Goal: Contribute content

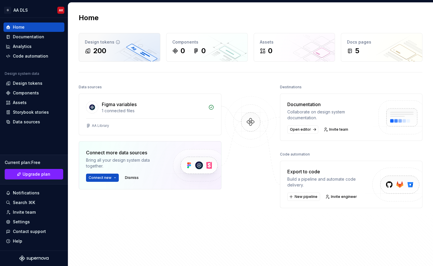
click at [126, 53] on div "200" at bounding box center [119, 50] width 69 height 9
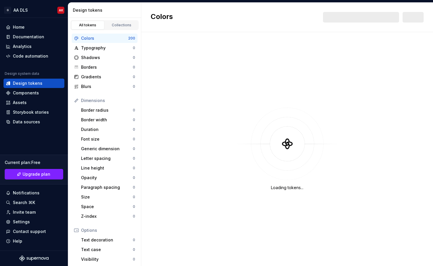
click at [113, 38] on div "Colors" at bounding box center [104, 38] width 47 height 6
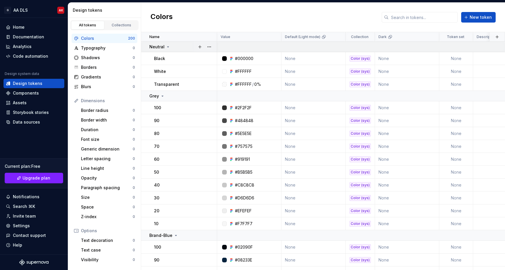
click at [167, 45] on icon at bounding box center [168, 46] width 5 height 5
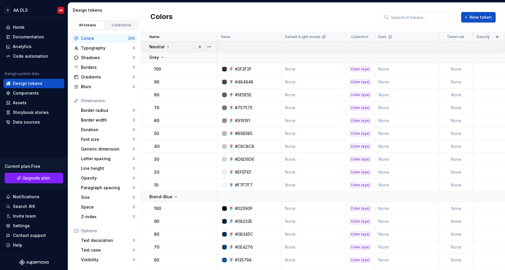
click at [167, 48] on icon at bounding box center [168, 46] width 5 height 5
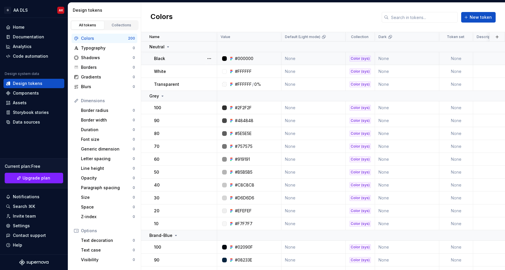
click at [160, 58] on p "Black" at bounding box center [159, 59] width 11 height 6
click at [159, 109] on p "100" at bounding box center [157, 108] width 7 height 6
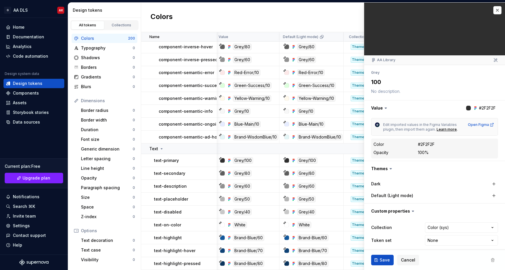
type textarea "*"
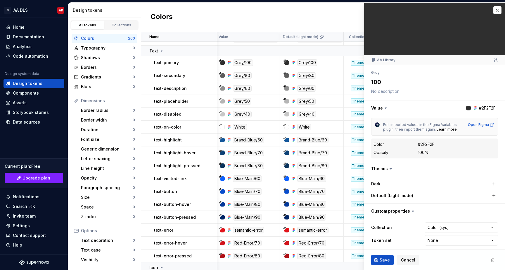
scroll to position [1317, 1]
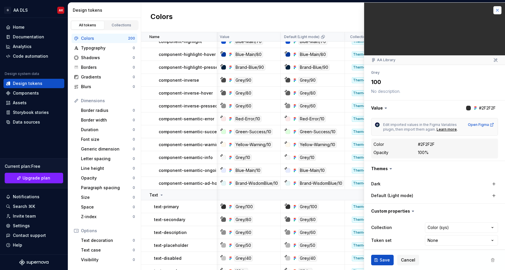
click at [433, 11] on button "button" at bounding box center [498, 10] width 8 height 8
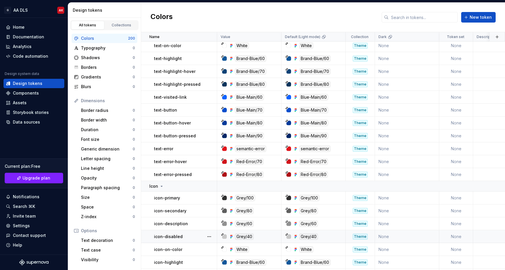
scroll to position [1554, 0]
